Goal: Task Accomplishment & Management: Manage account settings

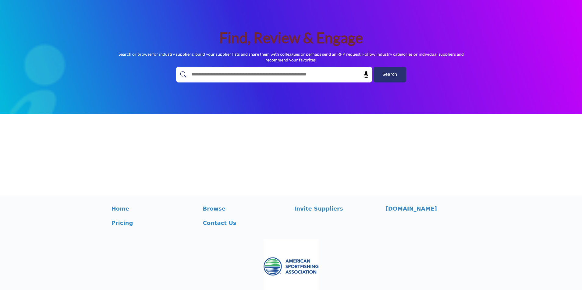
scroll to position [48, 0]
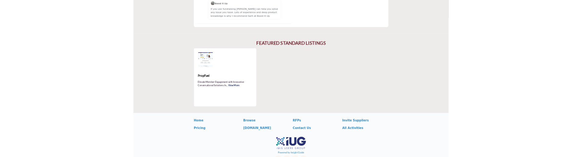
scroll to position [974, 0]
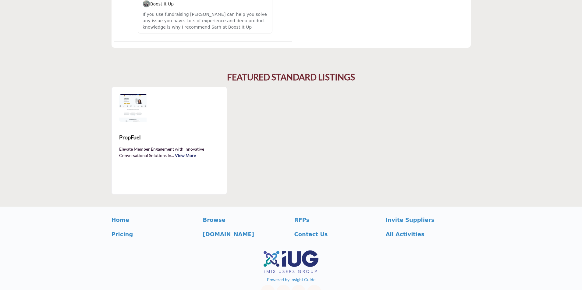
scroll to position [974, 0]
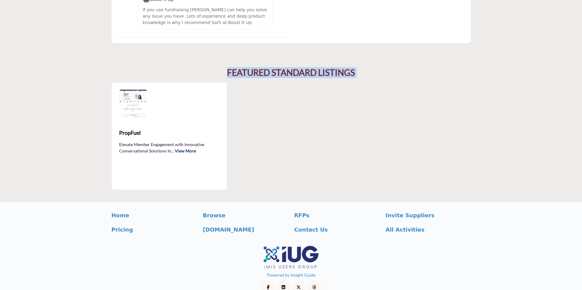
drag, startPoint x: 225, startPoint y: 62, endPoint x: 399, endPoint y: 72, distance: 174.2
click at [399, 72] on div "FEATURED STANDARD LISTINGS PropFuel ... View More ‹" at bounding box center [290, 129] width 359 height 123
click at [349, 68] on h2 "FEATURED STANDARD LISTINGS" at bounding box center [291, 73] width 128 height 10
drag, startPoint x: 353, startPoint y: 59, endPoint x: 224, endPoint y: 52, distance: 129.3
click at [224, 55] on section "FEATURED STANDARD LISTINGS PropFuel" at bounding box center [291, 128] width 582 height 147
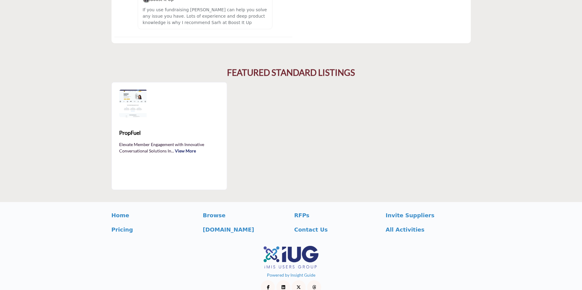
click at [50, 101] on section "FEATURED STANDARD LISTINGS PropFuel" at bounding box center [291, 128] width 582 height 147
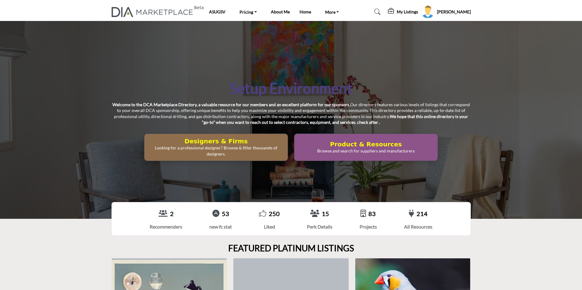
click at [231, 146] on p "Looking for a professional designer? Browse & filter thousands of designers." at bounding box center [215, 151] width 139 height 12
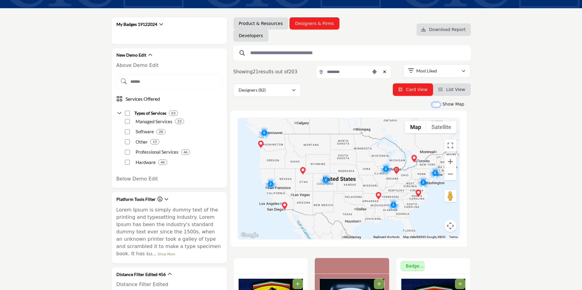
scroll to position [91, 0]
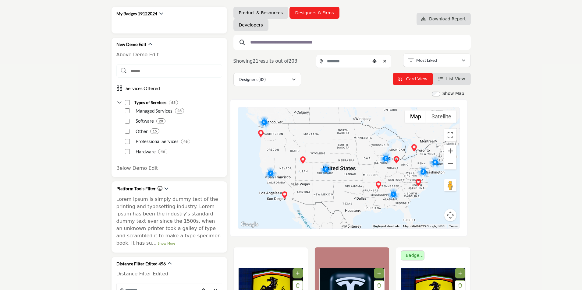
scroll to position [91, 0]
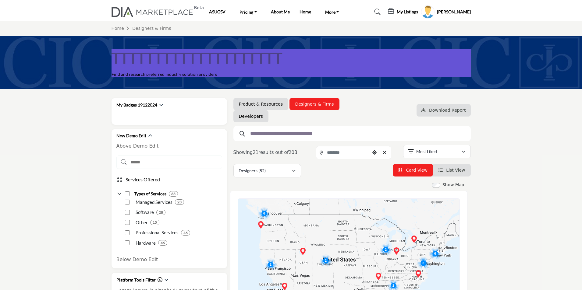
type input "**********"
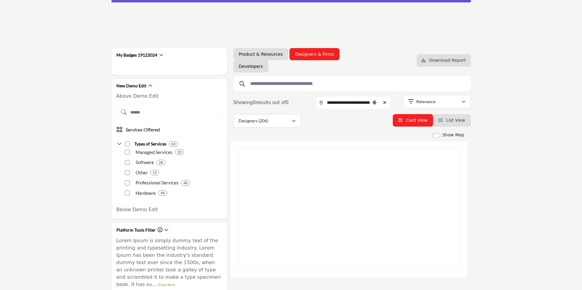
scroll to position [30, 0]
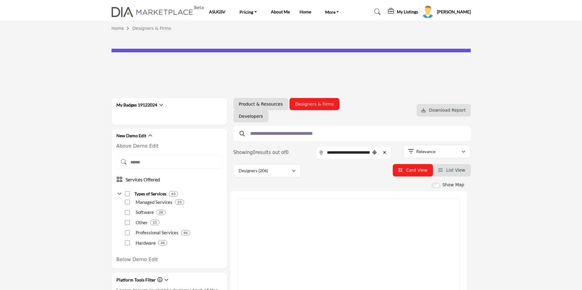
click at [386, 152] on icon "Clear search location" at bounding box center [384, 152] width 3 height 4
type input "***"
click at [386, 151] on icon "Clear search location" at bounding box center [384, 152] width 3 height 4
type input "***"
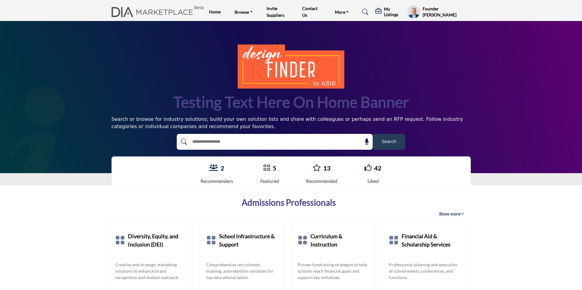
click at [387, 10] on h5 "My Listings" at bounding box center [394, 11] width 20 height 11
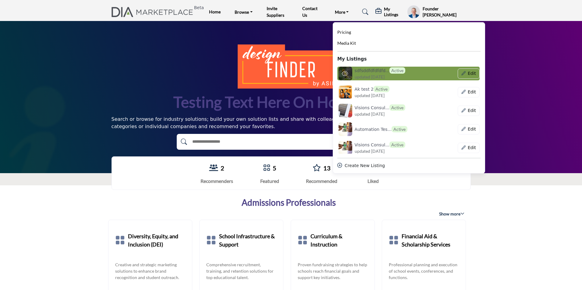
click at [372, 77] on span "updated [DATE]" at bounding box center [369, 77] width 30 height 6
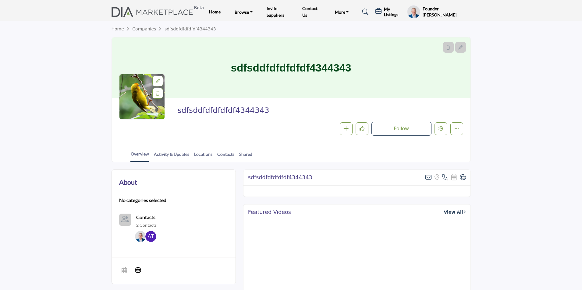
scroll to position [61, 0]
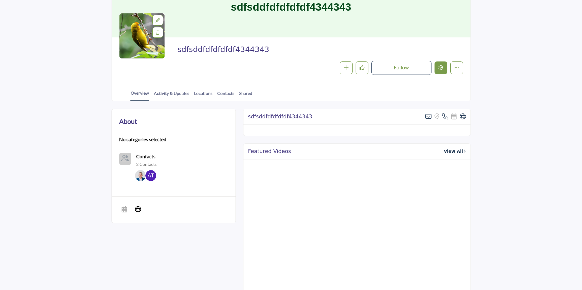
click at [442, 67] on icon "Edit company" at bounding box center [440, 67] width 5 height 5
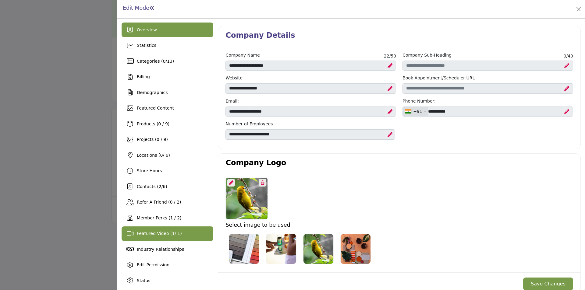
click at [157, 235] on span "Featured Video ( 1 / 1)" at bounding box center [159, 233] width 45 height 5
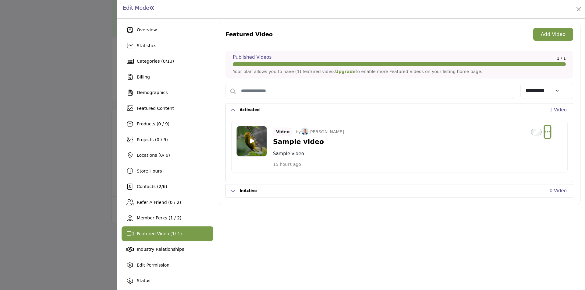
click at [545, 131] on icon "Select Dropdown Options" at bounding box center [547, 131] width 5 height 5
click at [506, 176] on link "Delete" at bounding box center [517, 175] width 59 height 11
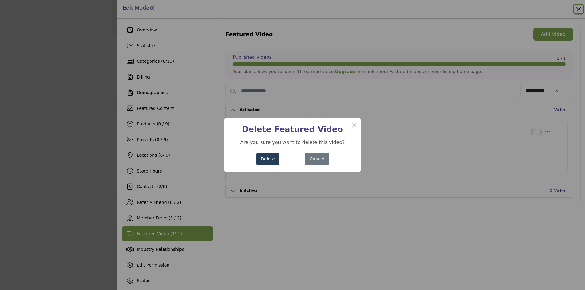
click at [266, 161] on button "Delete" at bounding box center [267, 159] width 23 height 12
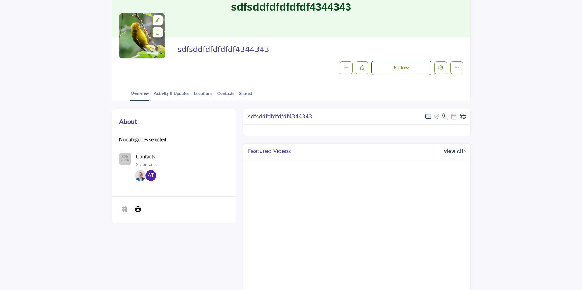
click at [27, 176] on div at bounding box center [292, 145] width 585 height 290
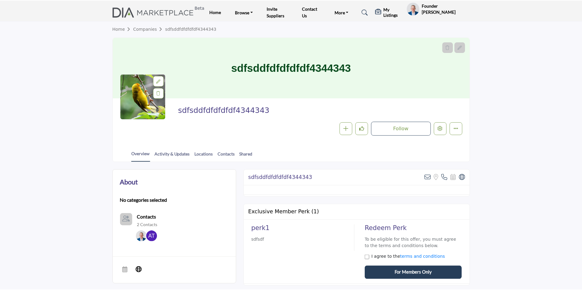
scroll to position [37, 0]
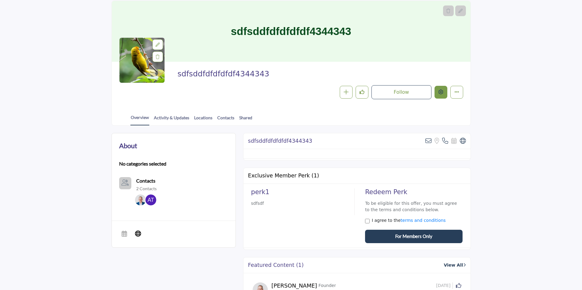
click at [442, 94] on icon "Edit company" at bounding box center [440, 92] width 5 height 5
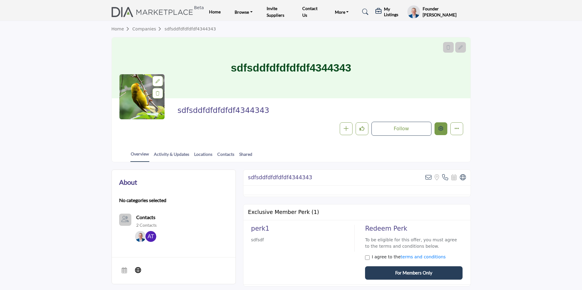
click at [442, 132] on button "Edit company" at bounding box center [440, 128] width 13 height 13
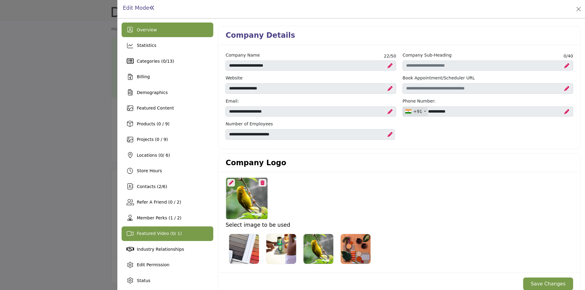
click at [172, 234] on span "0" at bounding box center [173, 233] width 3 height 5
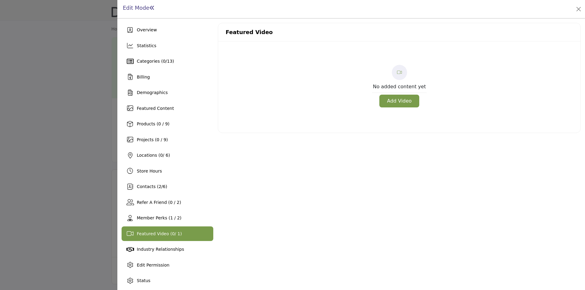
click at [388, 104] on button "Add Video" at bounding box center [399, 101] width 40 height 13
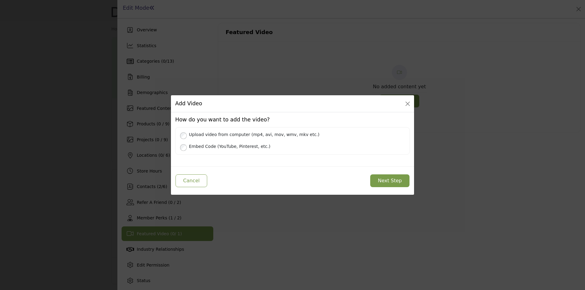
click at [202, 136] on label "Upload video from computer (mp4, avi, mov, wmv, mkv etc.)" at bounding box center [295, 135] width 218 height 8
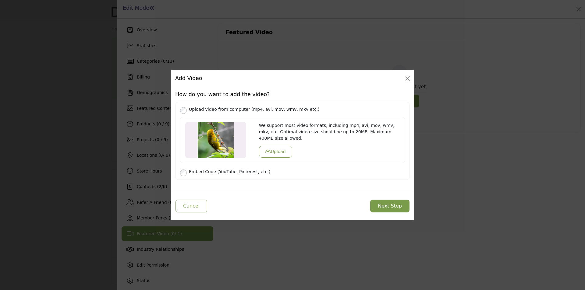
click at [267, 153] on button "Upload" at bounding box center [275, 152] width 33 height 12
click at [386, 206] on button "Next Step" at bounding box center [389, 206] width 39 height 13
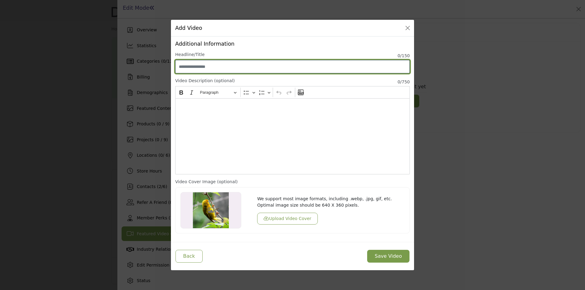
click at [215, 65] on input "Enter Video Title" at bounding box center [292, 66] width 234 height 13
type input "**********"
drag, startPoint x: 209, startPoint y: 68, endPoint x: 135, endPoint y: 56, distance: 75.0
click at [135, 56] on div "Add Video How do you want to add the video? Upload video from computer (mp4, av…" at bounding box center [292, 145] width 585 height 290
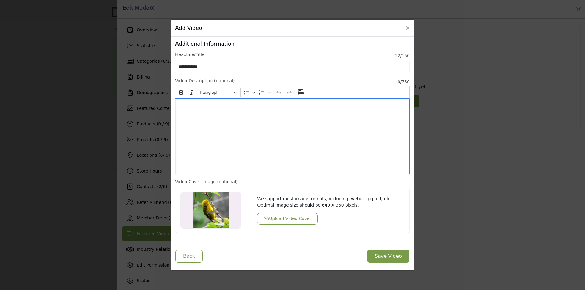
click at [178, 107] on p "Editor editing area: main" at bounding box center [292, 105] width 229 height 6
click at [277, 218] on button "Upload Video Cover" at bounding box center [287, 219] width 60 height 12
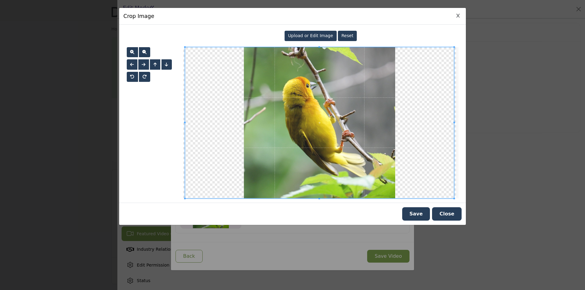
click at [303, 36] on span "Upload or Edit Image" at bounding box center [310, 35] width 45 height 5
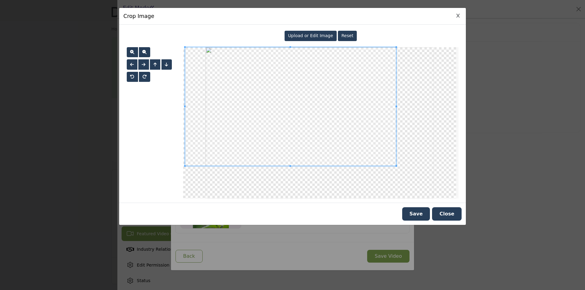
click at [391, 157] on div at bounding box center [290, 106] width 211 height 119
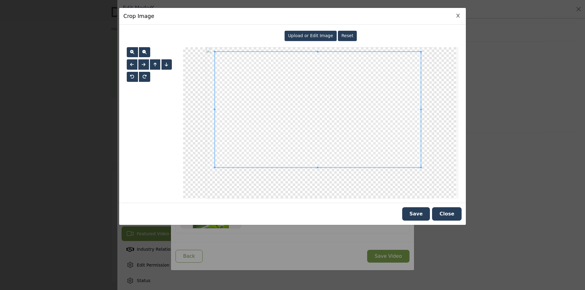
click at [336, 134] on span at bounding box center [318, 110] width 206 height 116
click at [423, 213] on button "Save" at bounding box center [416, 213] width 28 height 13
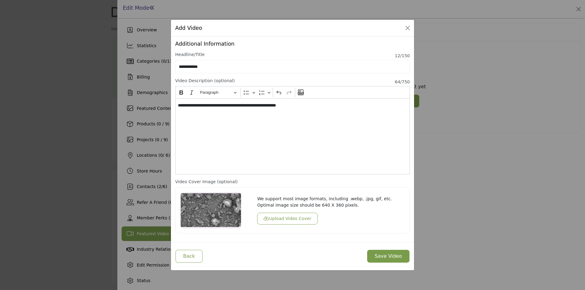
click at [389, 257] on button "Save Video" at bounding box center [388, 256] width 42 height 13
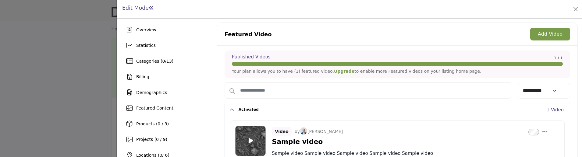
click at [251, 140] on icon at bounding box center [251, 140] width 4 height 5
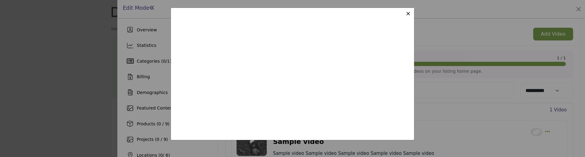
click at [407, 16] on span "×" at bounding box center [407, 13] width 5 height 7
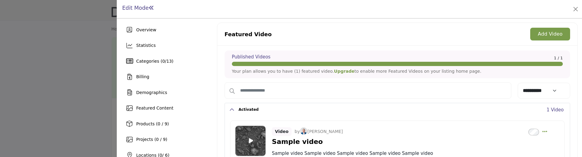
click at [46, 97] on div at bounding box center [291, 78] width 582 height 157
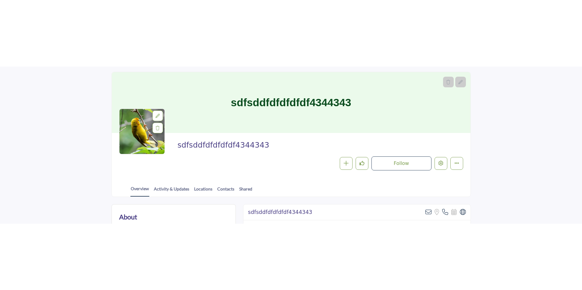
scroll to position [30, 0]
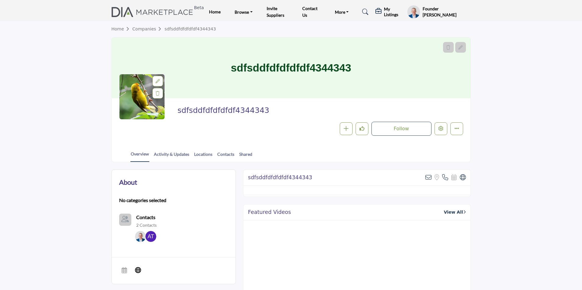
drag, startPoint x: 268, startPoint y: 115, endPoint x: 172, endPoint y: 116, distance: 95.6
click at [172, 116] on div "sdfsddfdfdfdfdf4344343 Follow Following Message Recommend Add to My Suppliers" at bounding box center [291, 121] width 344 height 30
copy span "sdfsddfdfdfdfdf4344343"
click at [239, 23] on link "Listings" at bounding box center [259, 23] width 51 height 9
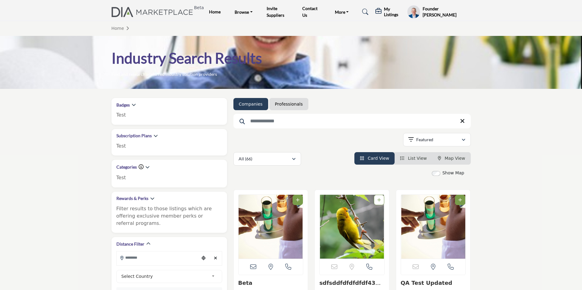
click at [288, 122] on input "Search Keyword" at bounding box center [351, 121] width 237 height 15
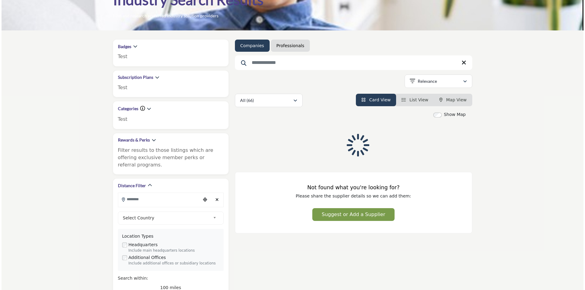
scroll to position [61, 0]
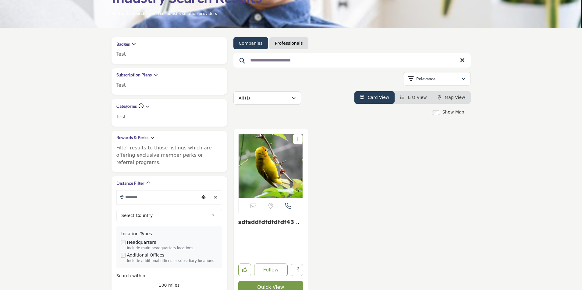
type input "**********"
click at [264, 287] on button "Quick View" at bounding box center [270, 287] width 65 height 13
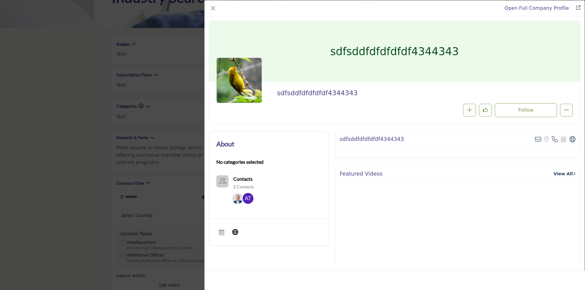
click at [577, 8] on icon "Redirect to sfsdf" at bounding box center [578, 7] width 4 height 4
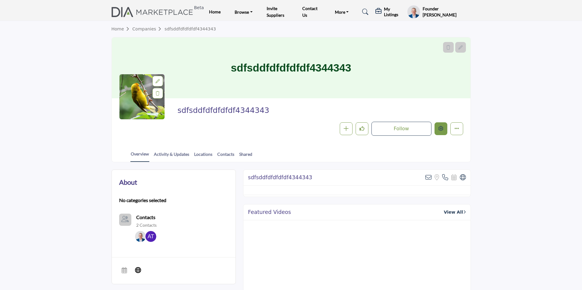
click at [440, 127] on icon "Edit company" at bounding box center [440, 128] width 5 height 5
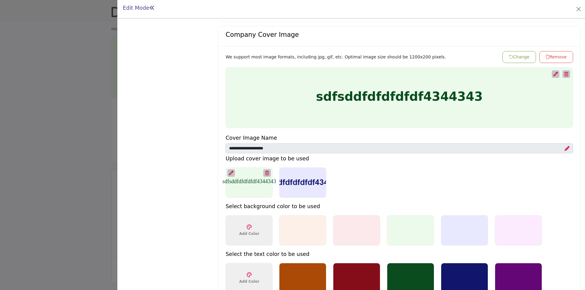
scroll to position [61, 0]
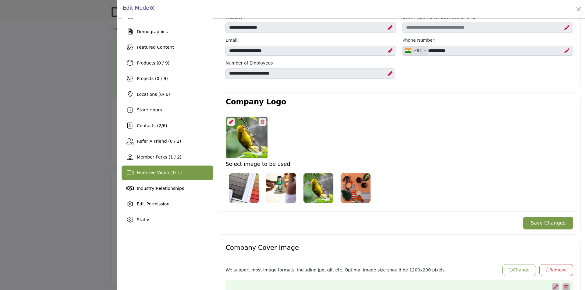
click at [146, 171] on span "Featured Video ( 1 / 1)" at bounding box center [159, 172] width 45 height 5
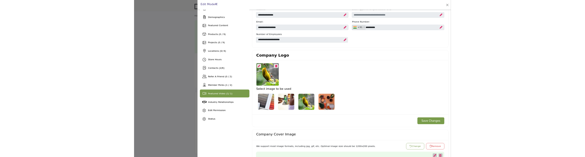
scroll to position [2, 0]
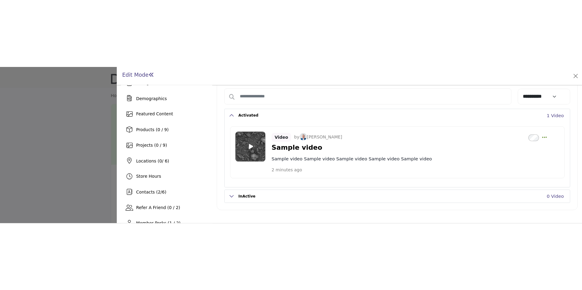
scroll to position [2, 0]
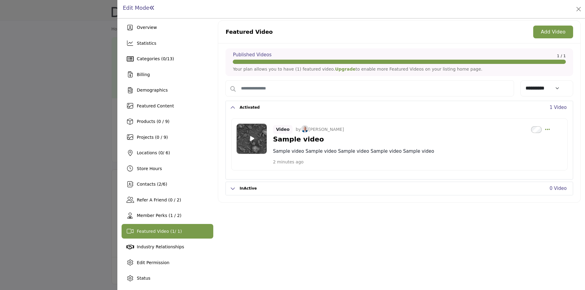
click at [549, 34] on button "Add Video" at bounding box center [553, 32] width 40 height 13
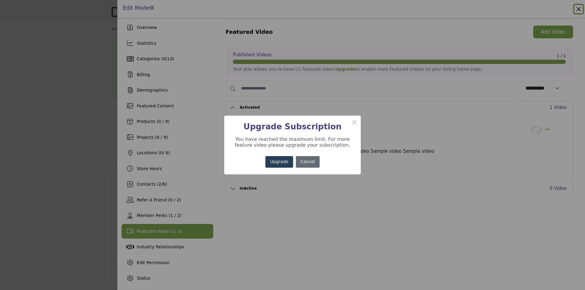
click at [308, 161] on button "Cancel" at bounding box center [308, 162] width 24 height 12
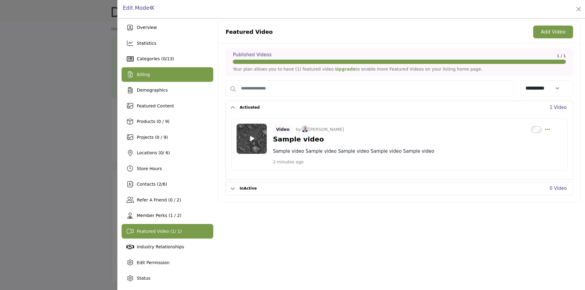
click at [146, 72] on span "Billing" at bounding box center [143, 74] width 13 height 5
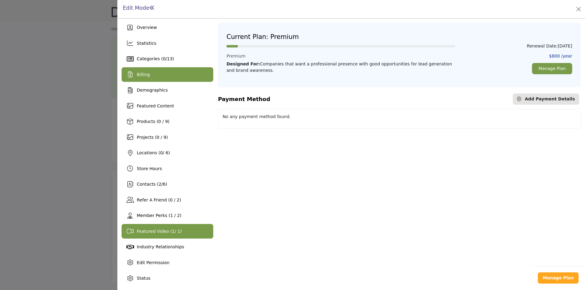
click at [158, 233] on span "Featured Video ( 1 / 1)" at bounding box center [159, 231] width 45 height 5
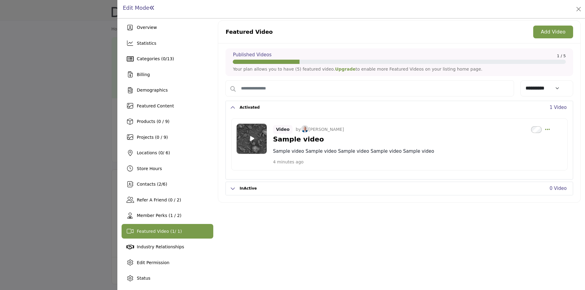
click at [547, 31] on button "Add Video" at bounding box center [553, 32] width 40 height 13
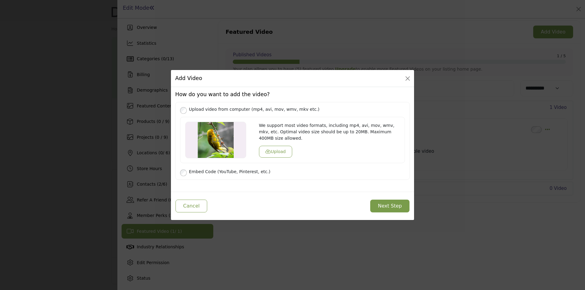
click at [275, 150] on button "Upload" at bounding box center [275, 152] width 33 height 12
click at [392, 203] on button "Next Step" at bounding box center [389, 206] width 39 height 13
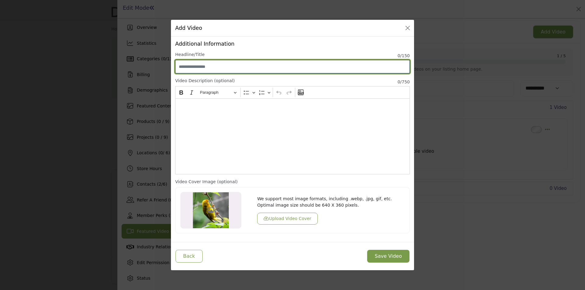
click at [198, 63] on input "Enter Video Title" at bounding box center [292, 66] width 234 height 13
type input "***"
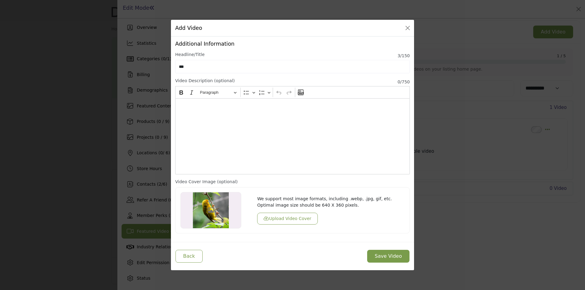
click at [189, 121] on div "Editor editing area: main" at bounding box center [292, 136] width 234 height 76
click at [395, 257] on button "Save Video" at bounding box center [388, 256] width 42 height 13
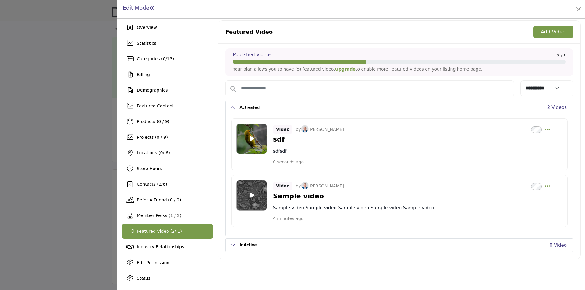
click at [548, 33] on button "Add Video" at bounding box center [553, 32] width 40 height 13
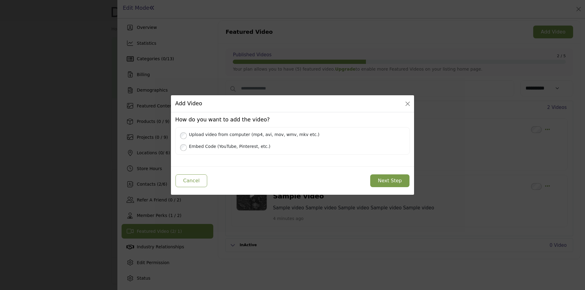
click at [200, 135] on label "Upload video from computer (mp4, avi, mov, wmv, mkv etc.)" at bounding box center [295, 135] width 218 height 8
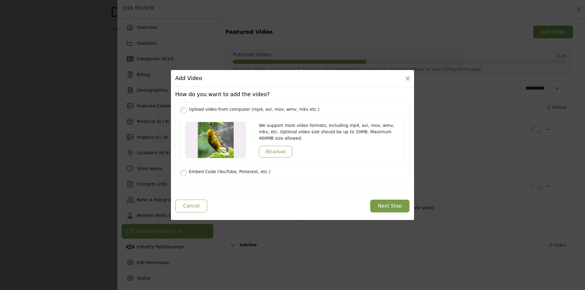
click at [279, 152] on button "Upload" at bounding box center [275, 152] width 33 height 12
click at [379, 201] on button "Next Step" at bounding box center [389, 206] width 39 height 13
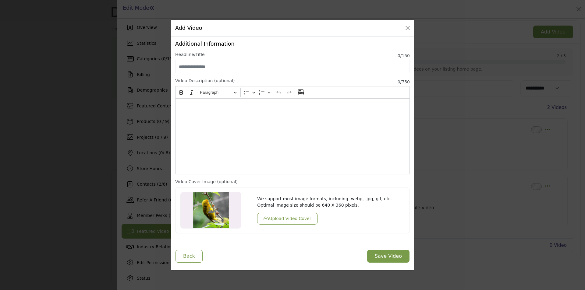
click at [224, 127] on div "Editor editing area: main" at bounding box center [292, 136] width 234 height 76
click at [191, 55] on label "Headline/Title" at bounding box center [190, 54] width 30 height 6
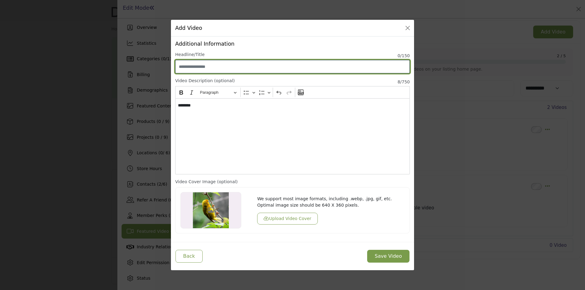
click at [191, 62] on input "Enter Video Title" at bounding box center [292, 66] width 234 height 13
type input "*****"
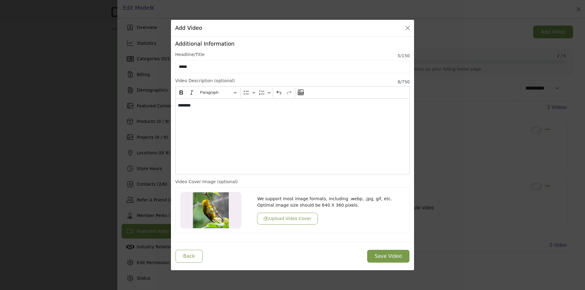
click at [380, 259] on button "Save Video" at bounding box center [388, 256] width 42 height 13
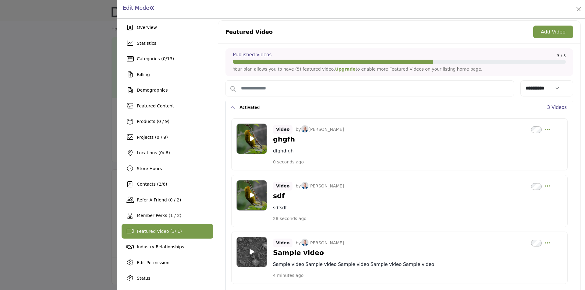
click at [546, 29] on button "Add Video" at bounding box center [553, 32] width 40 height 13
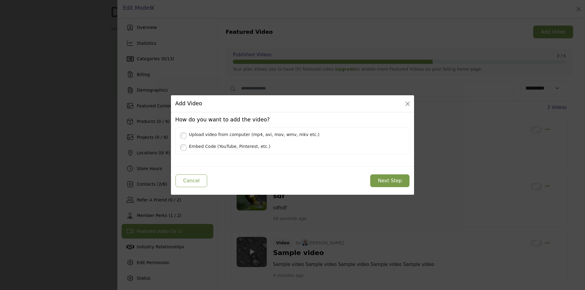
click at [200, 145] on label "Embed Code (YouTube, Pinterest, etc.)" at bounding box center [295, 146] width 218 height 8
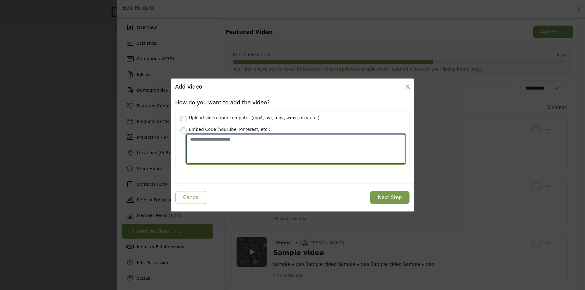
click at [206, 150] on textarea "Place your Embed Code here" at bounding box center [295, 149] width 218 height 30
paste textarea "**********"
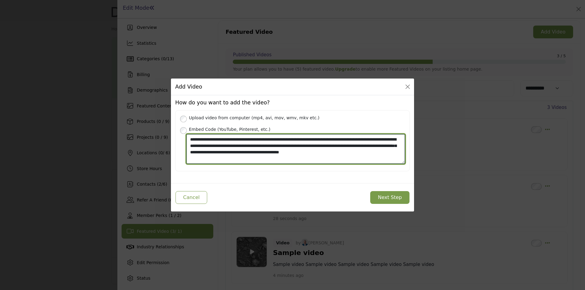
type textarea "**********"
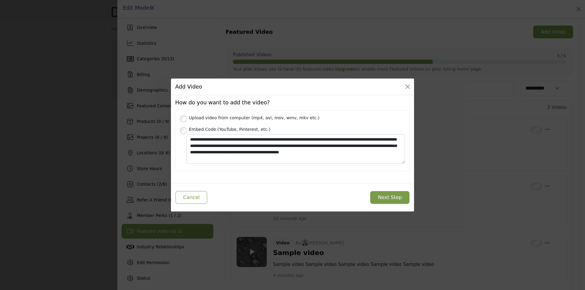
click at [400, 201] on button "Next Step" at bounding box center [389, 197] width 39 height 13
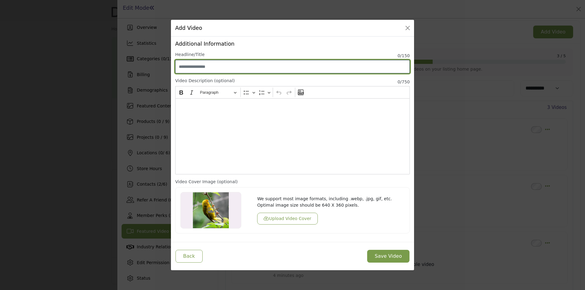
drag, startPoint x: 202, startPoint y: 64, endPoint x: 202, endPoint y: 71, distance: 6.7
click at [202, 64] on input "Enter Video Title" at bounding box center [292, 66] width 234 height 13
type input "****"
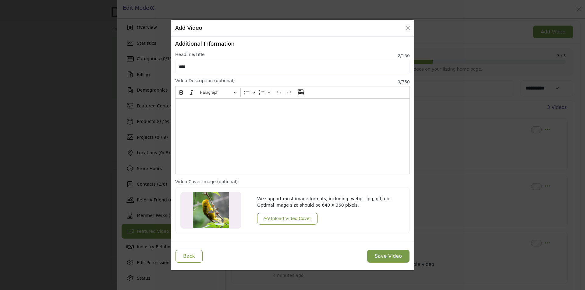
click at [200, 123] on div "Editor editing area: main" at bounding box center [292, 136] width 234 height 76
click at [391, 251] on button "Save Video" at bounding box center [388, 256] width 42 height 13
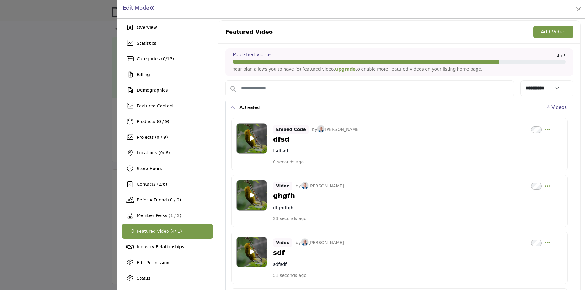
click at [78, 174] on div at bounding box center [292, 145] width 585 height 290
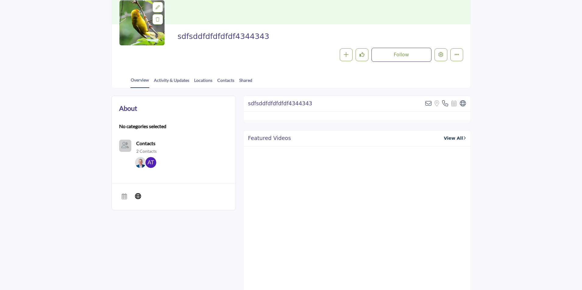
scroll to position [91, 0]
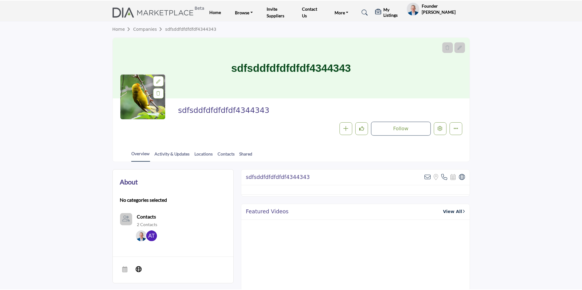
scroll to position [91, 0]
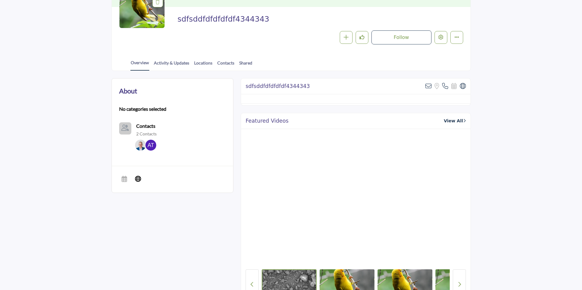
click at [0, 0] on div at bounding box center [0, 0] width 0 height 0
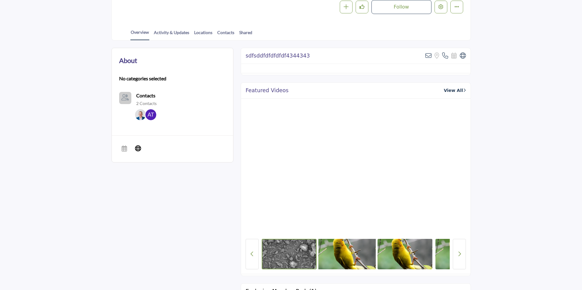
click at [354, 259] on img at bounding box center [347, 254] width 58 height 32
click at [408, 254] on img at bounding box center [405, 254] width 58 height 32
click at [460, 255] on icon "Next button" at bounding box center [458, 253] width 3 height 5
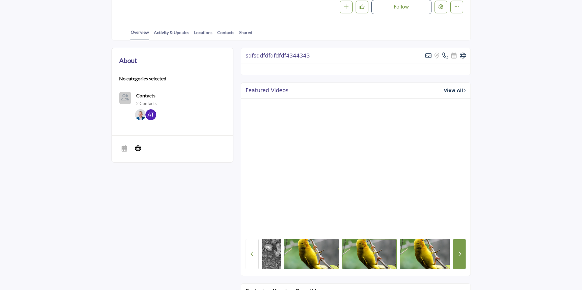
scroll to position [0, 0]
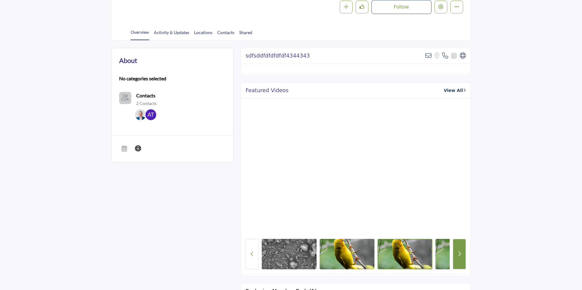
click at [459, 254] on icon "Next button" at bounding box center [458, 253] width 3 height 5
click at [457, 257] on button "Next button" at bounding box center [458, 254] width 13 height 30
click at [441, 251] on img at bounding box center [463, 254] width 58 height 32
click at [253, 256] on icon "Previous Button" at bounding box center [251, 253] width 3 height 5
click at [270, 256] on img at bounding box center [289, 254] width 58 height 32
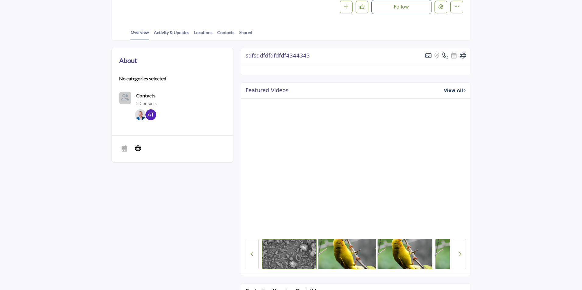
click at [341, 263] on img at bounding box center [347, 254] width 58 height 32
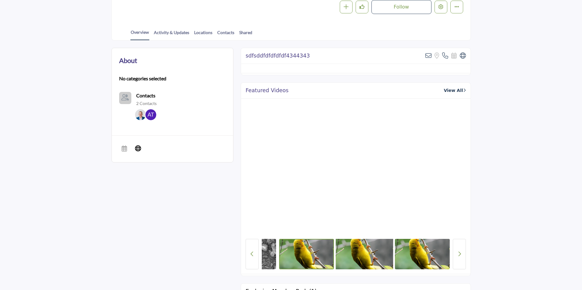
drag, startPoint x: 421, startPoint y: 259, endPoint x: 340, endPoint y: 262, distance: 80.2
click at [340, 262] on img at bounding box center [364, 254] width 58 height 32
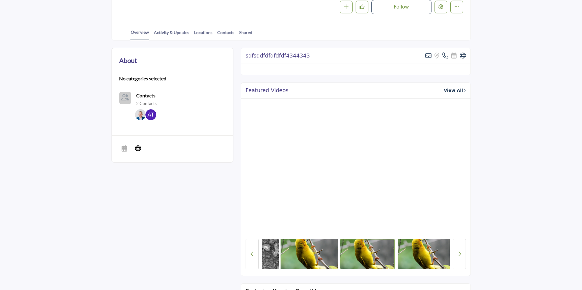
scroll to position [0, 41]
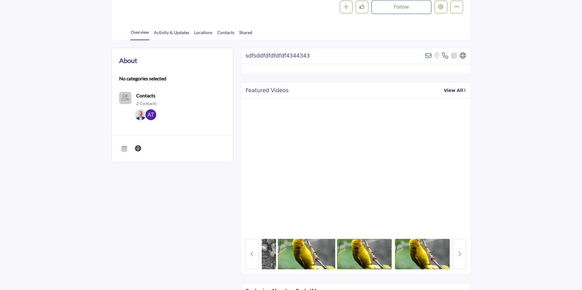
drag, startPoint x: 410, startPoint y: 251, endPoint x: 320, endPoint y: 250, distance: 89.5
click at [320, 250] on div at bounding box center [356, 254] width 188 height 30
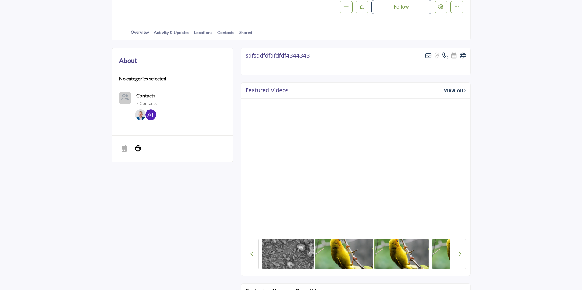
scroll to position [0, 0]
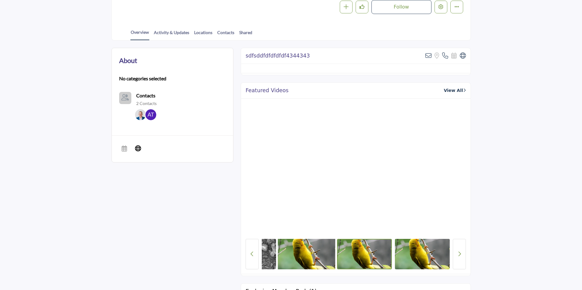
drag, startPoint x: 423, startPoint y: 254, endPoint x: 337, endPoint y: 256, distance: 85.3
click at [337, 256] on img at bounding box center [364, 254] width 55 height 30
drag, startPoint x: 395, startPoint y: 254, endPoint x: 302, endPoint y: 247, distance: 92.8
click at [302, 247] on div at bounding box center [356, 254] width 188 height 30
drag, startPoint x: 439, startPoint y: 254, endPoint x: 333, endPoint y: 252, distance: 106.3
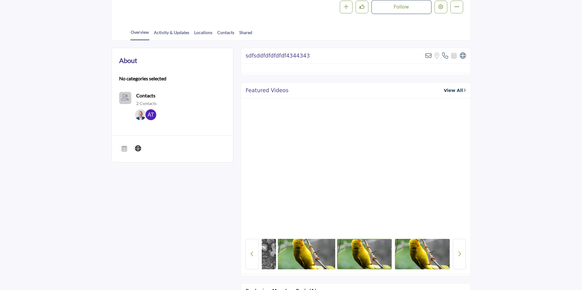
click at [333, 252] on div at bounding box center [356, 254] width 188 height 30
drag, startPoint x: 440, startPoint y: 257, endPoint x: 366, endPoint y: 259, distance: 74.6
click at [366, 259] on div at bounding box center [356, 254] width 188 height 30
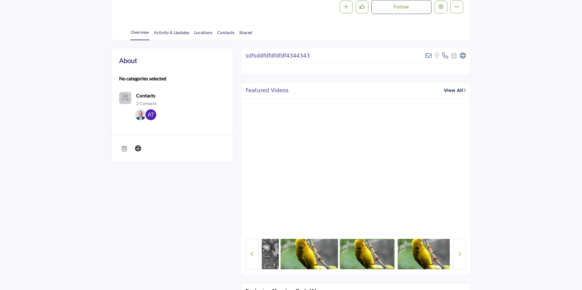
scroll to position [0, 41]
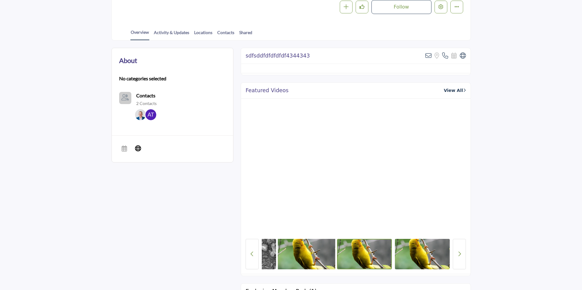
drag, startPoint x: 426, startPoint y: 252, endPoint x: 346, endPoint y: 254, distance: 80.4
click at [346, 254] on img at bounding box center [364, 254] width 55 height 30
drag, startPoint x: 421, startPoint y: 252, endPoint x: 330, endPoint y: 252, distance: 90.7
click at [330, 252] on div at bounding box center [356, 254] width 188 height 30
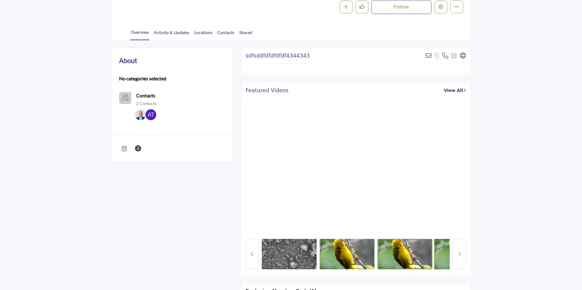
click at [444, 250] on img at bounding box center [463, 254] width 58 height 32
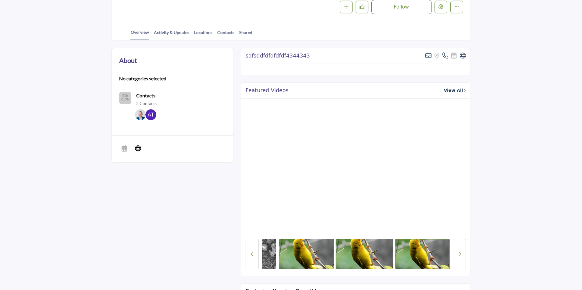
drag, startPoint x: 372, startPoint y: 254, endPoint x: 340, endPoint y: 255, distance: 32.3
click at [340, 255] on img at bounding box center [364, 254] width 58 height 32
drag, startPoint x: 412, startPoint y: 254, endPoint x: 321, endPoint y: 253, distance: 91.4
click at [321, 253] on div at bounding box center [356, 254] width 188 height 30
drag, startPoint x: 403, startPoint y: 252, endPoint x: 313, endPoint y: 252, distance: 89.8
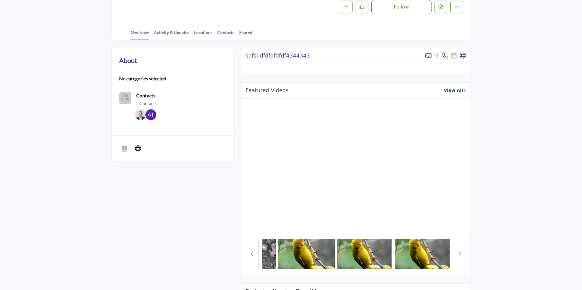
click at [313, 252] on div at bounding box center [356, 254] width 188 height 30
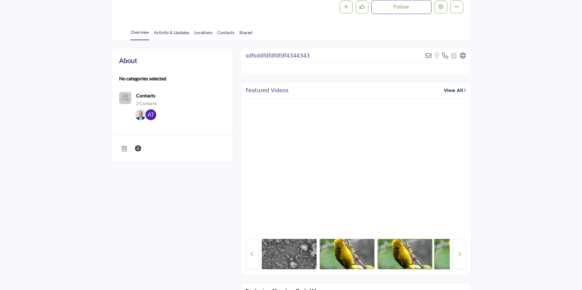
click at [440, 252] on img at bounding box center [463, 254] width 58 height 32
click at [340, 251] on img at bounding box center [347, 254] width 58 height 32
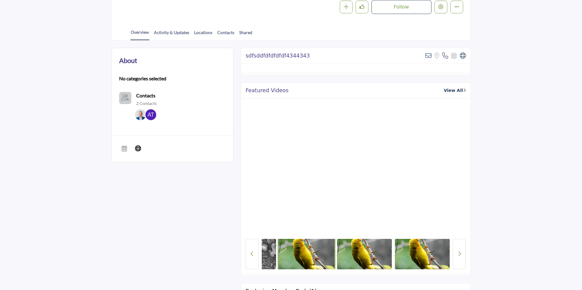
drag, startPoint x: 411, startPoint y: 253, endPoint x: 300, endPoint y: 251, distance: 111.5
click at [300, 251] on div at bounding box center [356, 254] width 188 height 30
drag, startPoint x: 420, startPoint y: 248, endPoint x: 292, endPoint y: 251, distance: 128.2
click at [292, 251] on div at bounding box center [356, 254] width 188 height 30
drag, startPoint x: 440, startPoint y: 255, endPoint x: 325, endPoint y: 255, distance: 114.8
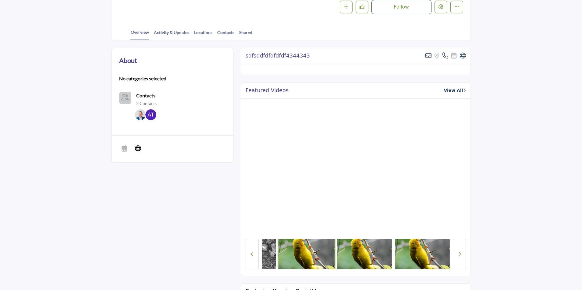
click at [325, 255] on div at bounding box center [356, 254] width 188 height 30
drag, startPoint x: 440, startPoint y: 252, endPoint x: 302, endPoint y: 252, distance: 138.2
click at [302, 252] on div at bounding box center [356, 254] width 188 height 30
drag, startPoint x: 438, startPoint y: 251, endPoint x: 322, endPoint y: 251, distance: 115.7
click at [322, 251] on div at bounding box center [356, 254] width 188 height 30
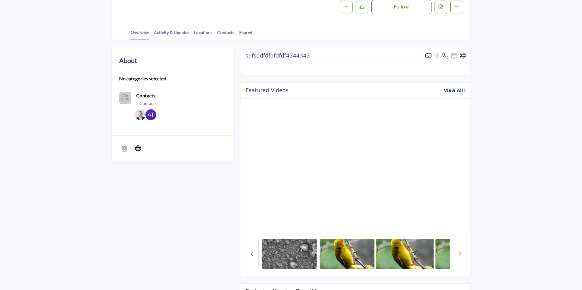
click at [413, 255] on img at bounding box center [405, 254] width 58 height 32
click at [409, 253] on img at bounding box center [405, 254] width 58 height 32
click at [334, 256] on img at bounding box center [347, 254] width 58 height 32
click at [296, 254] on img at bounding box center [289, 254] width 58 height 32
click at [348, 260] on img at bounding box center [347, 254] width 58 height 32
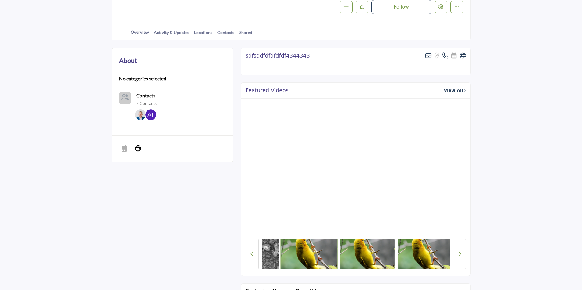
drag, startPoint x: 431, startPoint y: 255, endPoint x: 346, endPoint y: 255, distance: 85.0
click at [346, 255] on img at bounding box center [367, 254] width 55 height 30
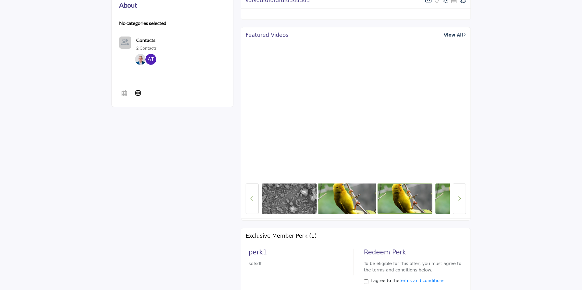
scroll to position [183, 0]
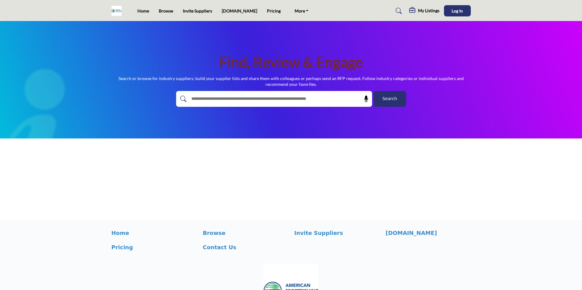
click at [117, 13] on img at bounding box center [117, 11] width 13 height 10
click at [22, 52] on div "Find, Review & Engage Search or browse for industry suppliers; build your suppl…" at bounding box center [291, 80] width 582 height 118
click at [117, 12] on img at bounding box center [117, 11] width 13 height 10
